Goal: Navigation & Orientation: Find specific page/section

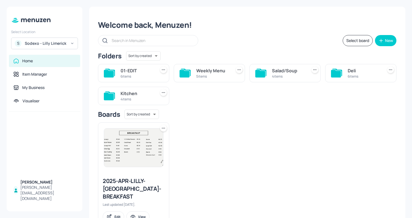
scroll to position [14, 0]
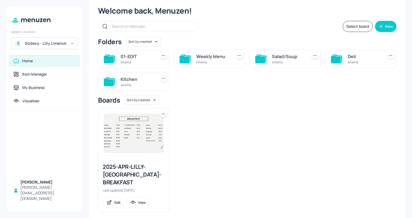
click at [57, 48] on div "S Sodexo - Lilly Limerick" at bounding box center [44, 44] width 67 height 12
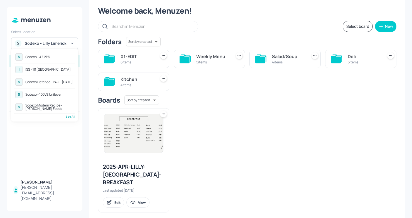
click at [71, 115] on div "See All" at bounding box center [44, 117] width 61 height 4
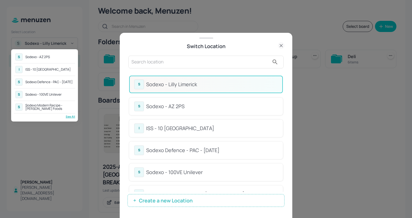
drag, startPoint x: 284, startPoint y: 85, endPoint x: 284, endPoint y: 93, distance: 7.5
click at [284, 93] on div at bounding box center [206, 109] width 412 height 218
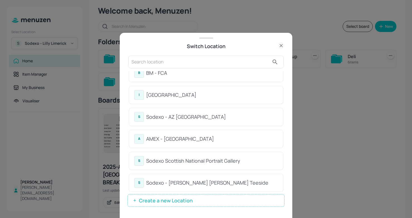
scroll to position [301, 0]
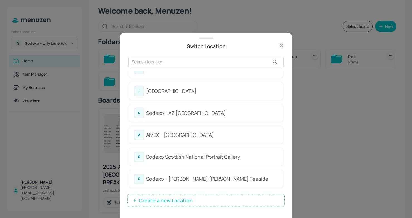
click at [297, 132] on div at bounding box center [206, 109] width 412 height 218
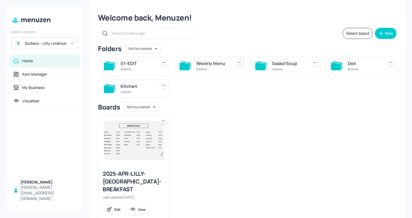
scroll to position [14, 0]
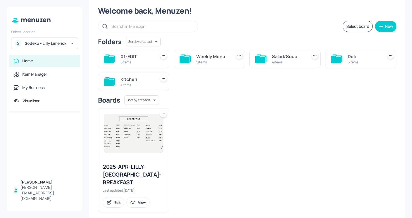
drag, startPoint x: 96, startPoint y: 11, endPoint x: 153, endPoint y: 10, distance: 57.1
click at [153, 11] on div "Welcome back, Menuzen! Select board New Folders Sort by created id ​ 01-EDIT 6 …" at bounding box center [247, 109] width 316 height 234
click at [343, 53] on div "Deli 6 items" at bounding box center [360, 59] width 71 height 18
click at [58, 43] on div "Sodexo - Lilly Limerick" at bounding box center [46, 44] width 42 height 6
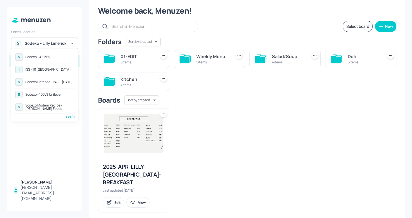
click at [70, 116] on div "See All" at bounding box center [44, 117] width 61 height 4
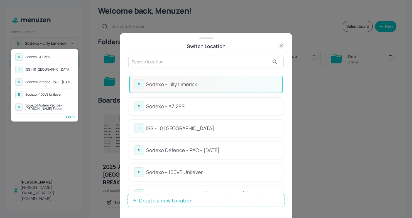
click at [68, 135] on div at bounding box center [206, 109] width 412 height 218
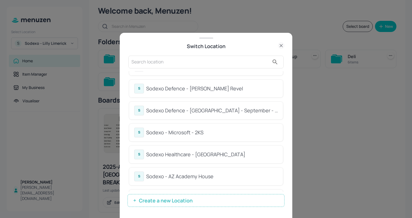
scroll to position [150, 0]
click at [173, 92] on div "S Sodexo Defence - Newbold Revel" at bounding box center [206, 89] width 144 height 10
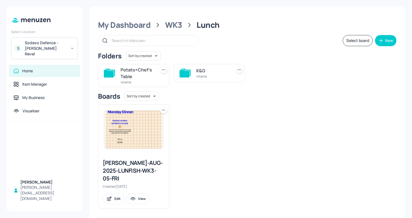
click at [163, 25] on div "My Dashboard WK3 Lunch" at bounding box center [247, 25] width 298 height 10
click at [172, 24] on div "WK3" at bounding box center [173, 25] width 17 height 10
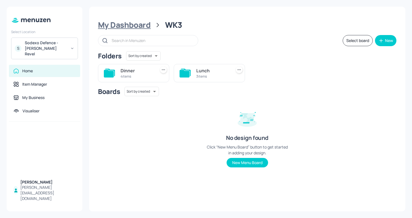
click at [129, 25] on div "My Dashboard" at bounding box center [124, 25] width 53 height 10
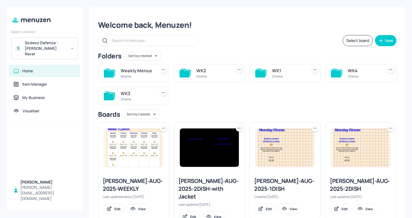
click at [74, 46] on icon at bounding box center [72, 48] width 4 height 4
click at [176, 30] on div at bounding box center [206, 109] width 412 height 218
click at [212, 22] on div "Welcome back, Menuzen!" at bounding box center [247, 25] width 298 height 10
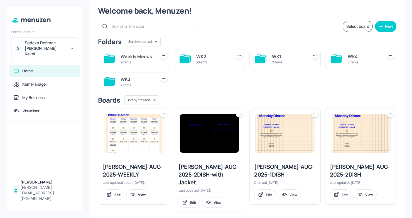
click at [146, 58] on div "Weekly Menus" at bounding box center [137, 56] width 33 height 7
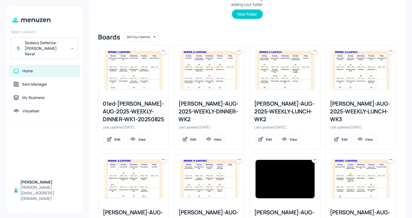
scroll to position [0, 0]
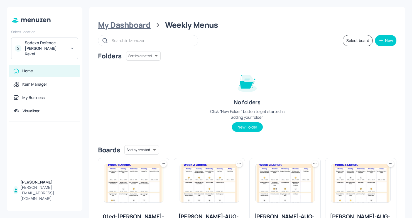
click at [134, 22] on div "My Dashboard" at bounding box center [124, 25] width 53 height 10
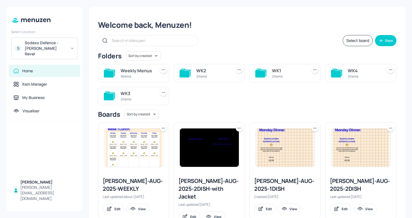
drag, startPoint x: 101, startPoint y: 24, endPoint x: 141, endPoint y: 24, distance: 40.1
click at [141, 24] on div "Welcome back, Menuzen!" at bounding box center [247, 25] width 298 height 10
